Goal: Information Seeking & Learning: Learn about a topic

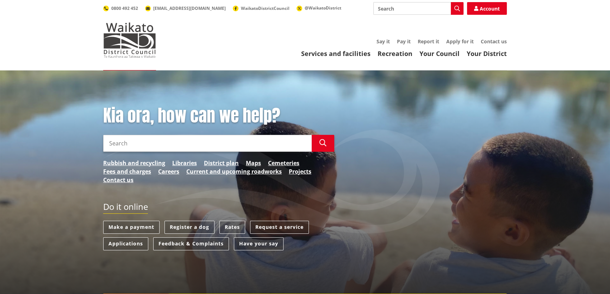
click at [404, 7] on input "Search" at bounding box center [418, 8] width 90 height 13
type input "building consents"
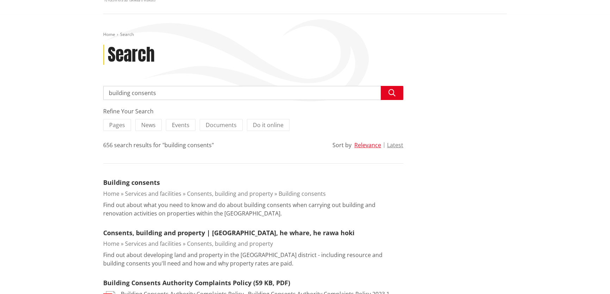
scroll to position [96, 0]
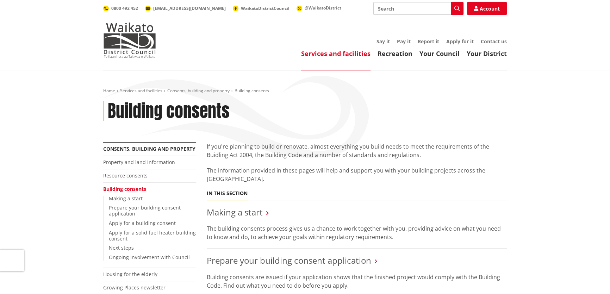
click at [395, 13] on input "Search" at bounding box center [418, 8] width 90 height 13
